Goal: Task Accomplishment & Management: Manage account settings

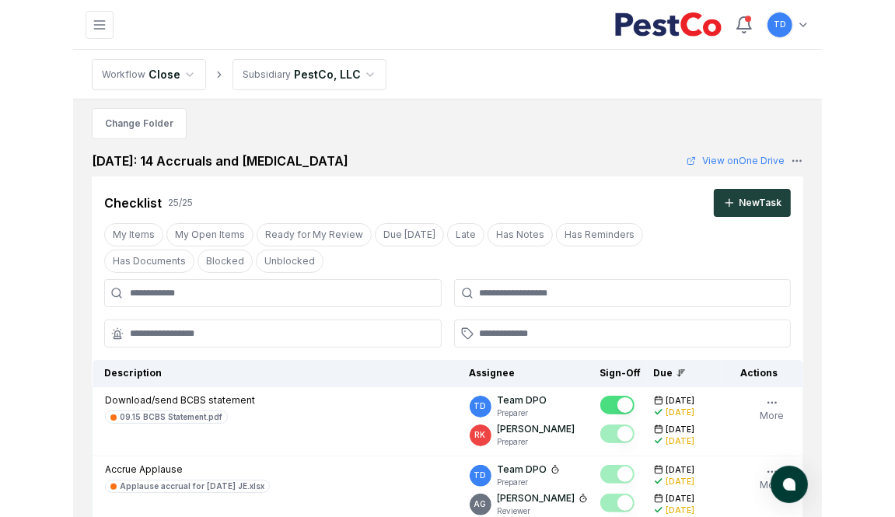
scroll to position [9, 0]
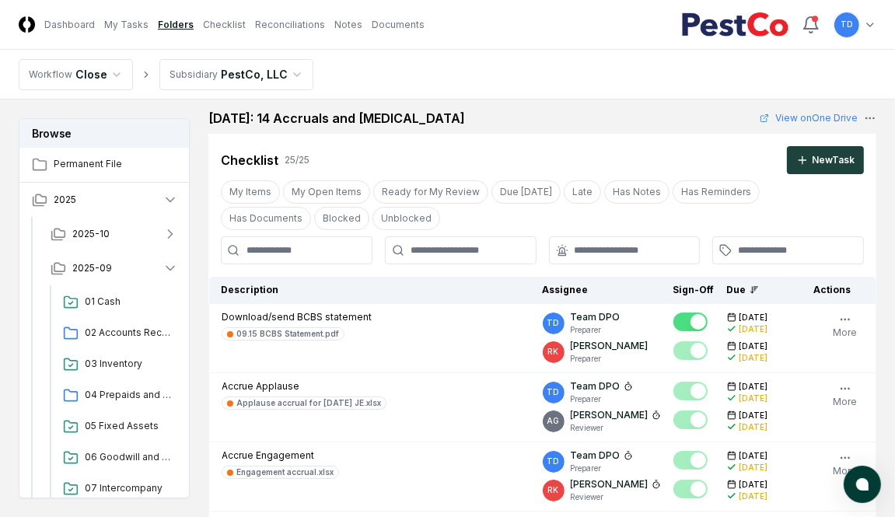
click at [130, 32] on nav "CloseCore Dashboard My Tasks Folders Checklist Reconciliations Notes Documents" at bounding box center [222, 24] width 406 height 16
click at [125, 25] on link "My Tasks" at bounding box center [126, 25] width 44 height 14
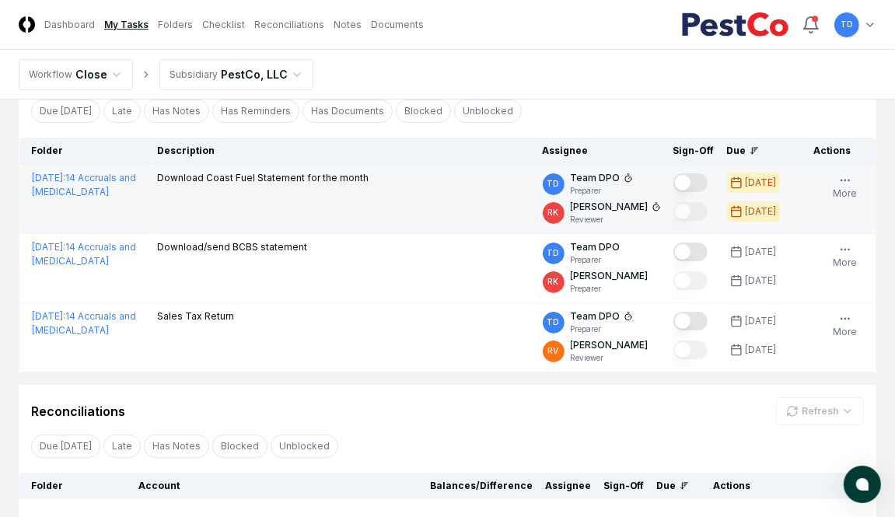
scroll to position [100, 0]
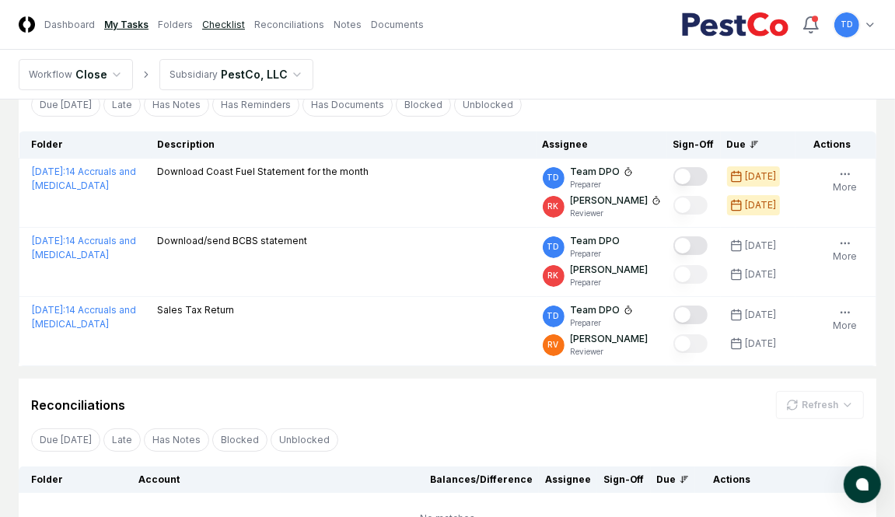
click at [205, 23] on link "Checklist" at bounding box center [223, 25] width 43 height 14
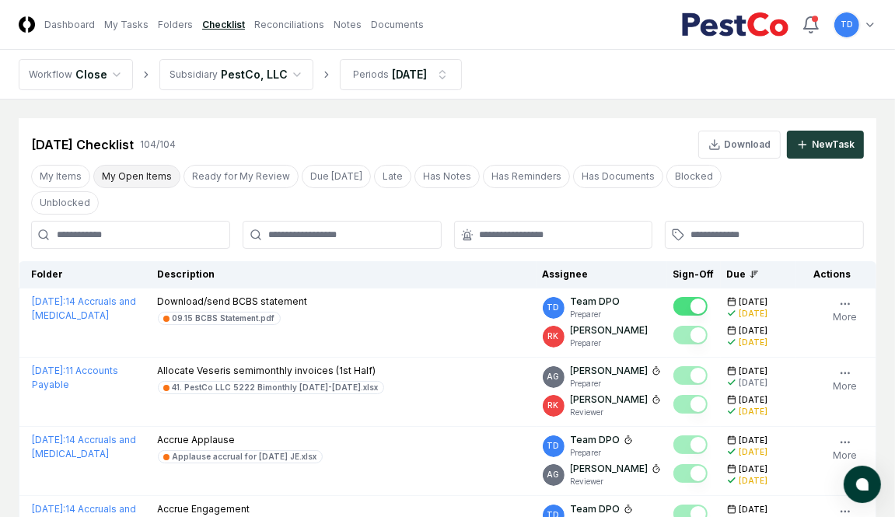
click at [144, 182] on button "My Open Items" at bounding box center [136, 176] width 87 height 23
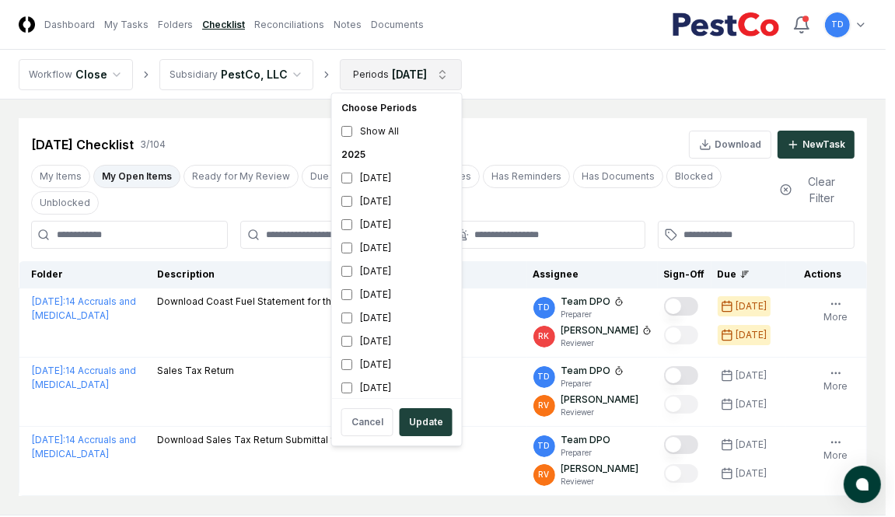
click at [369, 87] on html "CloseCore Dashboard My Tasks Folders Checklist Reconciliations Notes Documents …" at bounding box center [447, 304] width 895 height 608
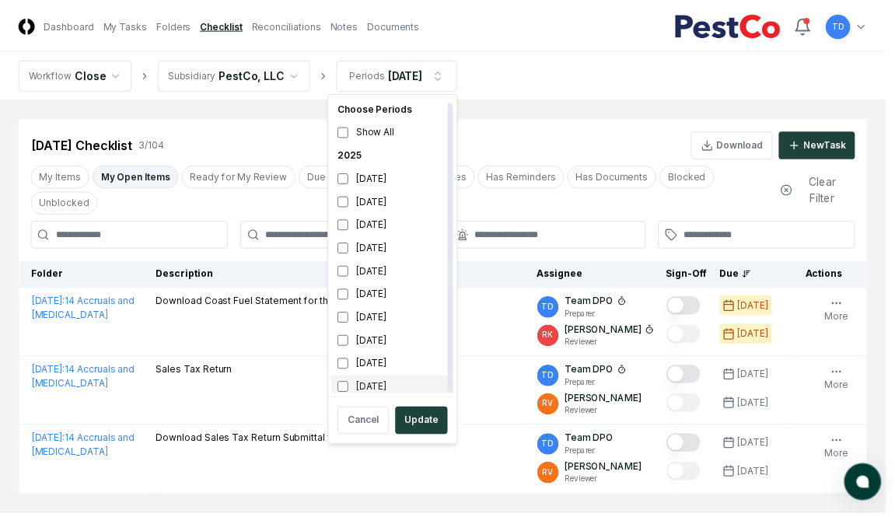
scroll to position [5, 0]
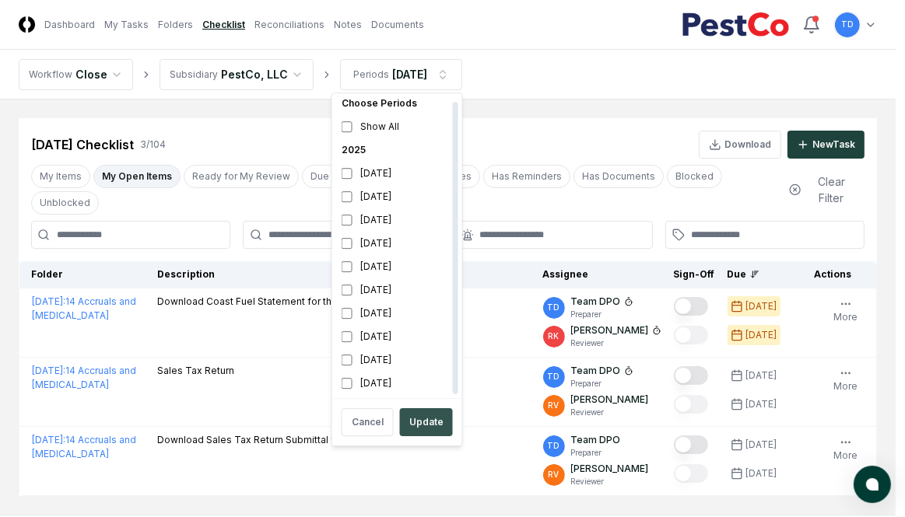
click at [418, 421] on button "Update" at bounding box center [426, 422] width 53 height 28
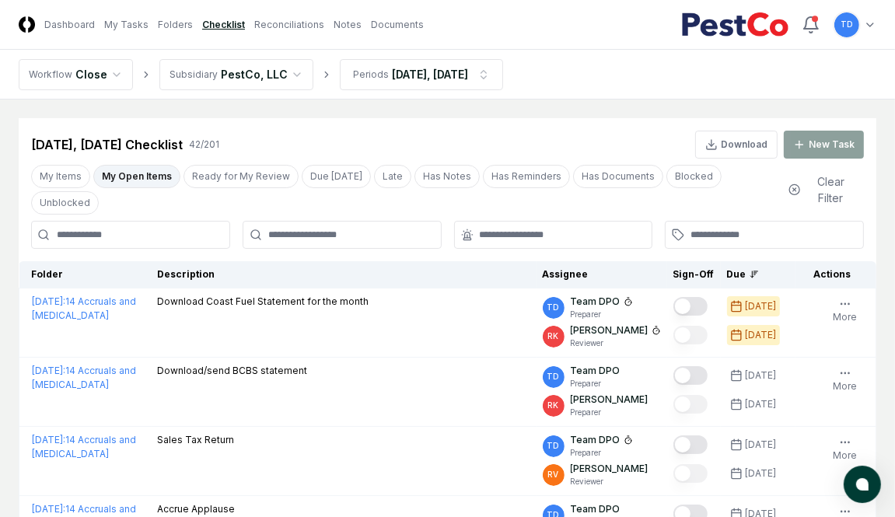
click at [142, 121] on div "[DATE], [DATE] Checklist 42 / 201 Download New Task" at bounding box center [448, 138] width 858 height 40
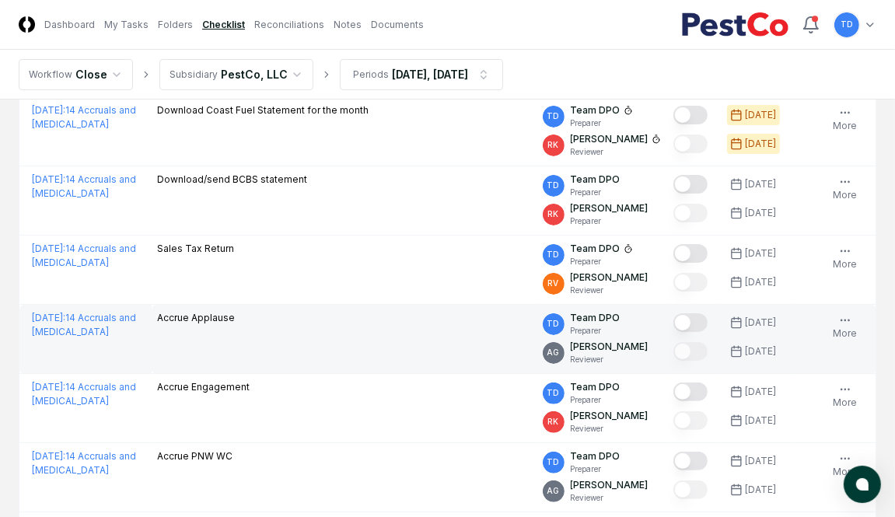
scroll to position [191, 0]
